Goal: Book appointment/travel/reservation

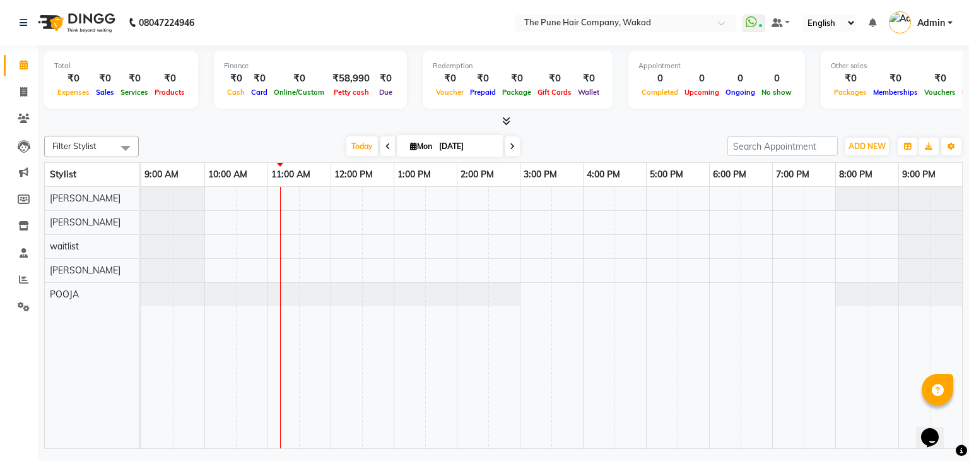
click at [284, 267] on div at bounding box center [551, 318] width 821 height 262
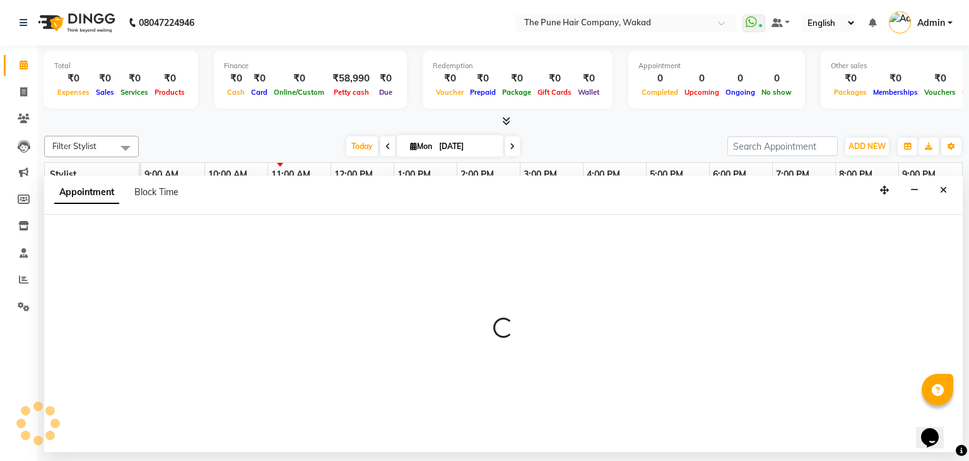
select select "80950"
select select "tentative"
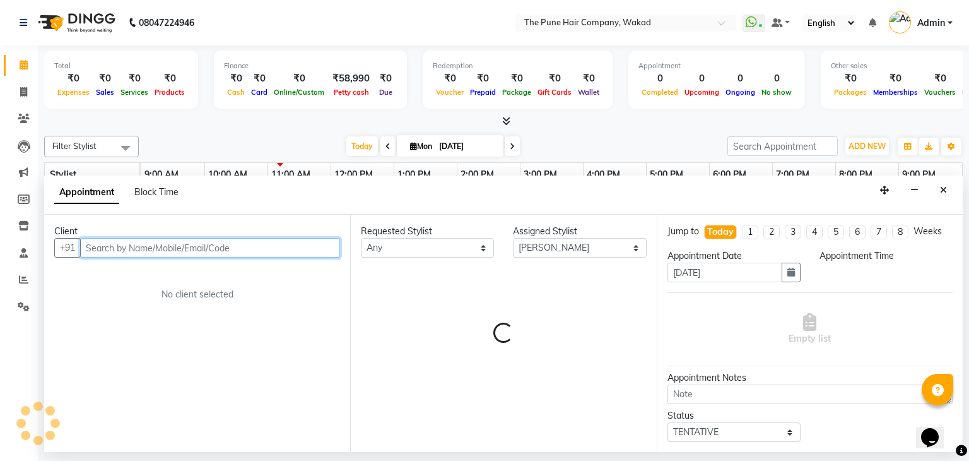
select select "660"
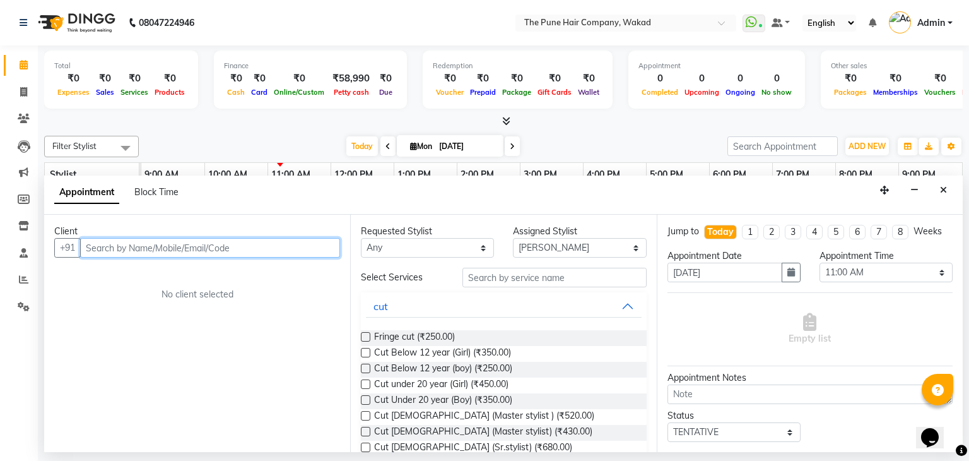
click at [199, 247] on input "text" at bounding box center [210, 248] width 260 height 20
type input "87-"
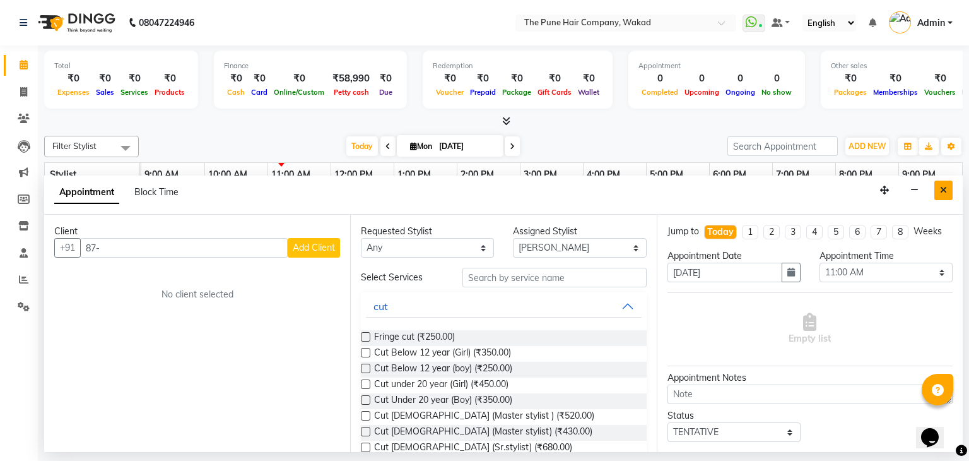
click at [946, 182] on button "Close" at bounding box center [944, 191] width 18 height 20
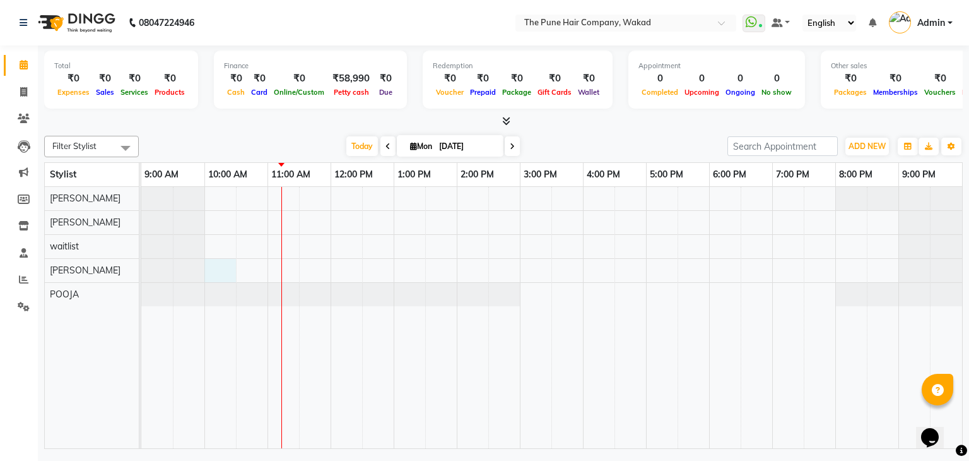
click at [227, 273] on div at bounding box center [551, 318] width 821 height 262
select select "80950"
select select "tentative"
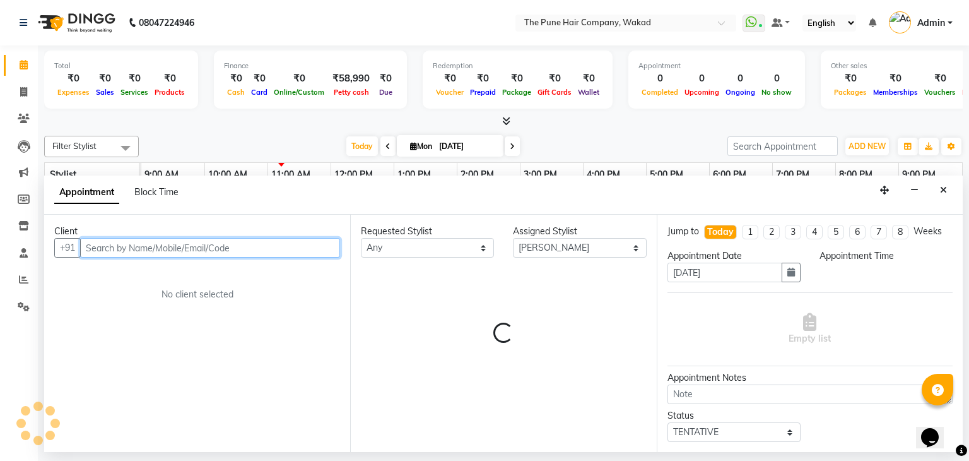
select select "600"
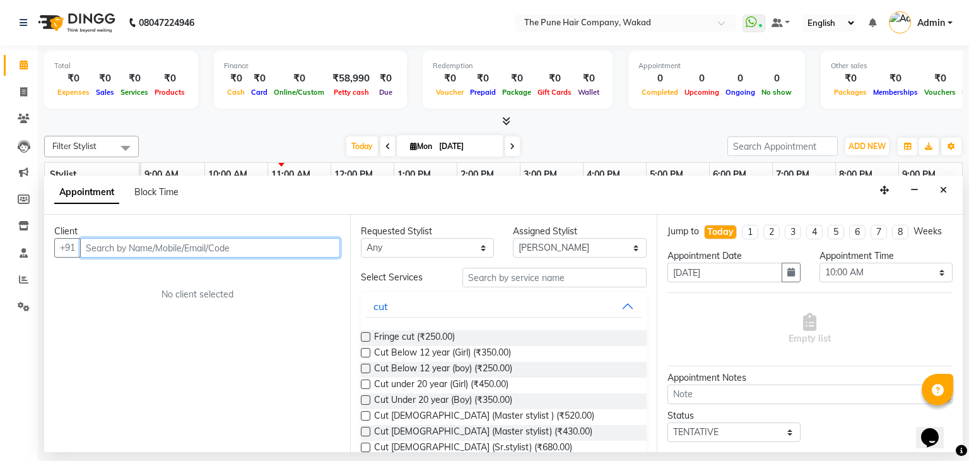
click at [109, 247] on input "text" at bounding box center [210, 248] width 260 height 20
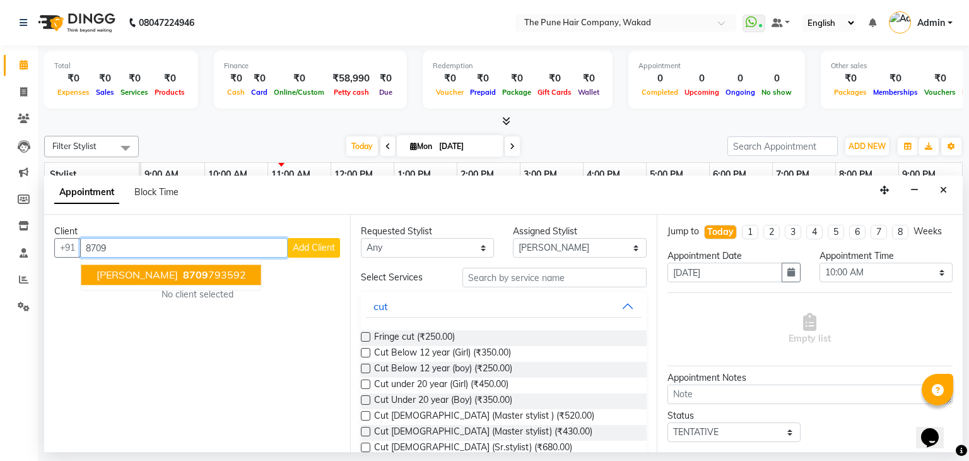
click at [146, 271] on span "[PERSON_NAME]" at bounding box center [137, 275] width 81 height 13
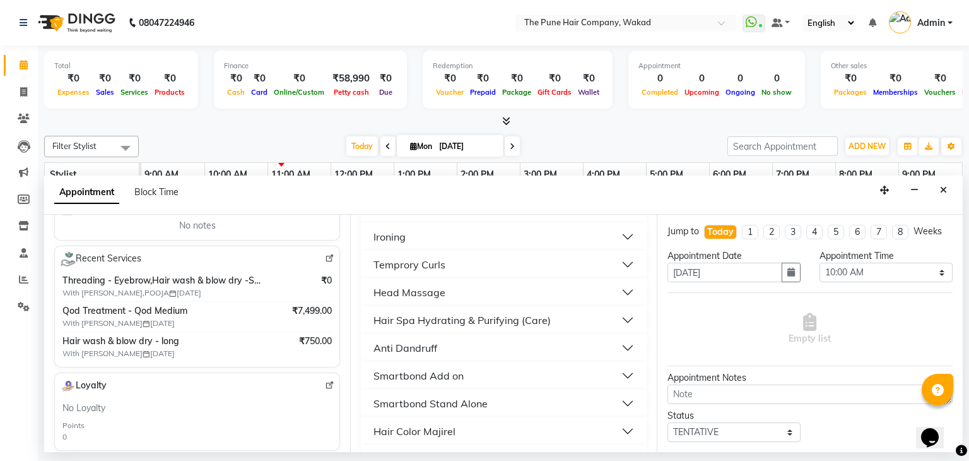
scroll to position [363, 0]
type input "8709793592"
click at [489, 312] on div "Hair Spa Hydrating & Purifying (Care)" at bounding box center [462, 319] width 177 height 15
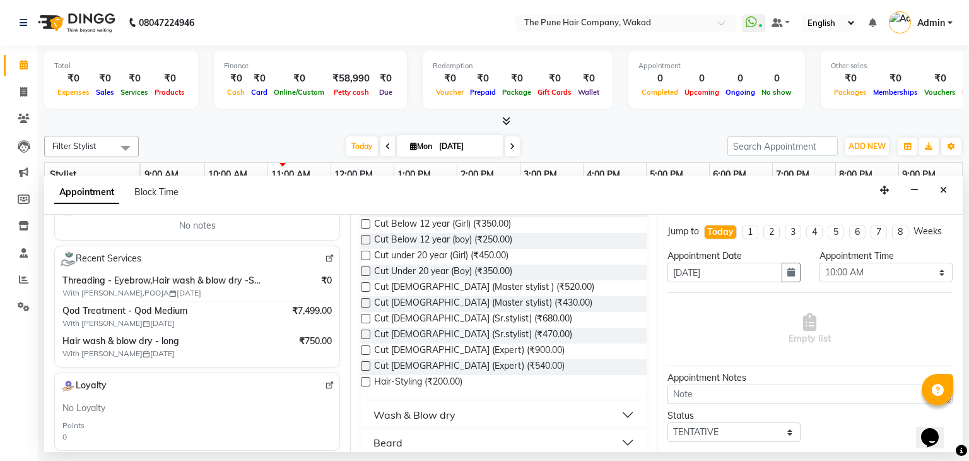
scroll to position [0, 0]
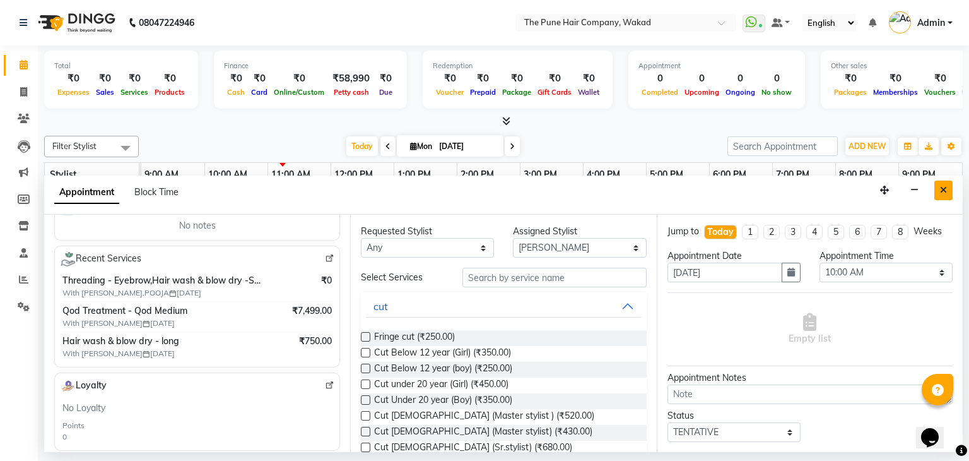
click at [944, 187] on icon "Close" at bounding box center [943, 190] width 7 height 9
